Goal: Navigation & Orientation: Find specific page/section

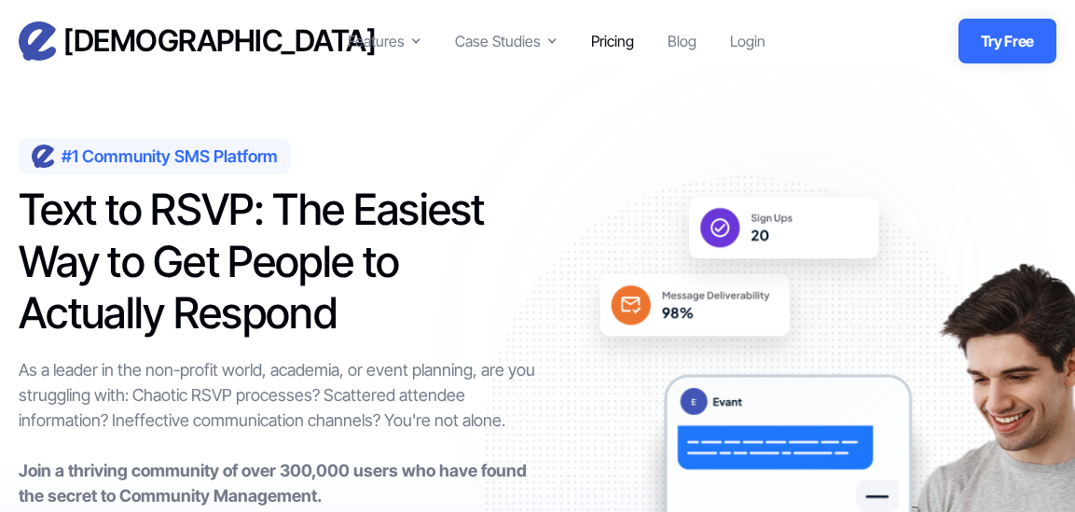
click at [591, 39] on div "Pricing" at bounding box center [612, 41] width 43 height 22
